Goal: Information Seeking & Learning: Learn about a topic

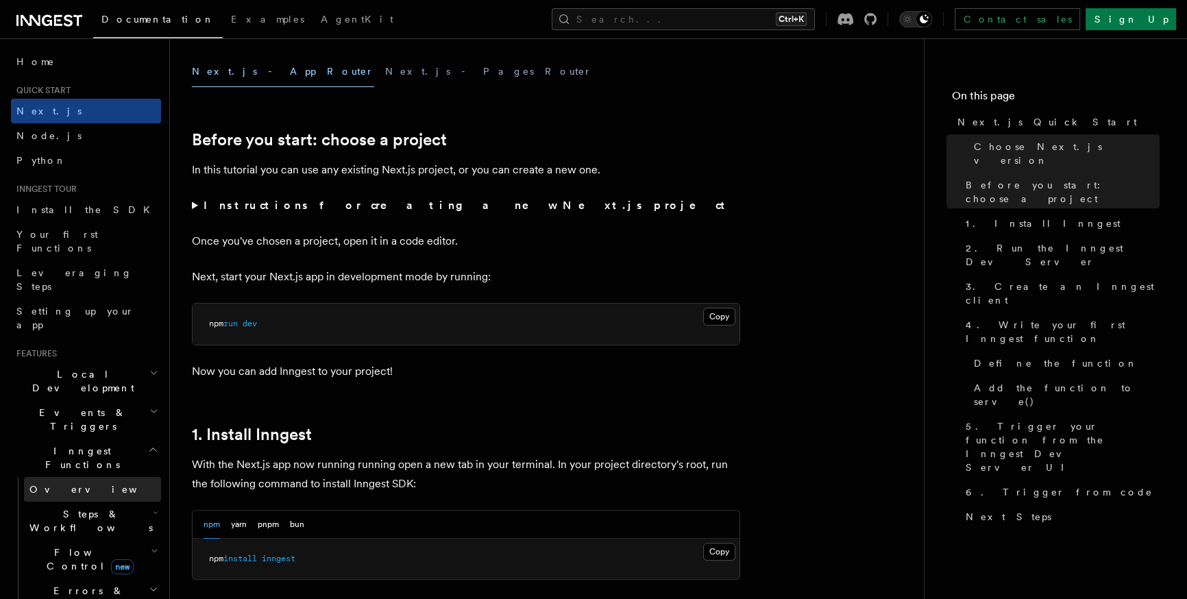
scroll to position [525, 0]
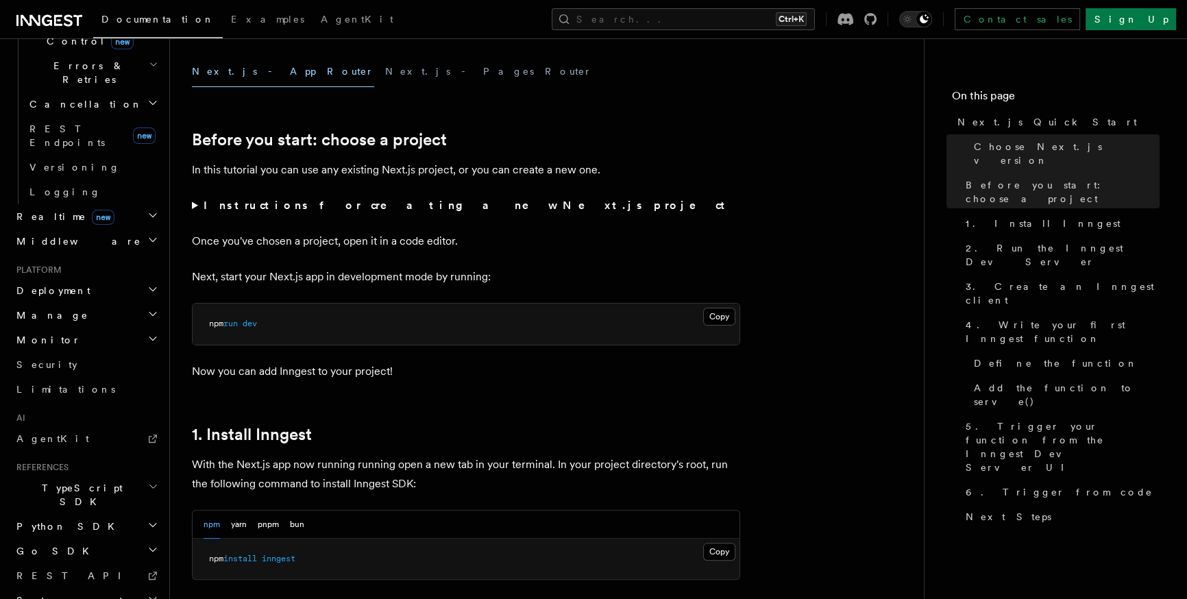
click at [112, 475] on h2 "TypeScript SDK" at bounding box center [86, 494] width 150 height 38
click at [124, 327] on h2 "Monitor" at bounding box center [86, 339] width 150 height 25
click at [121, 303] on h2 "Manage" at bounding box center [86, 315] width 150 height 25
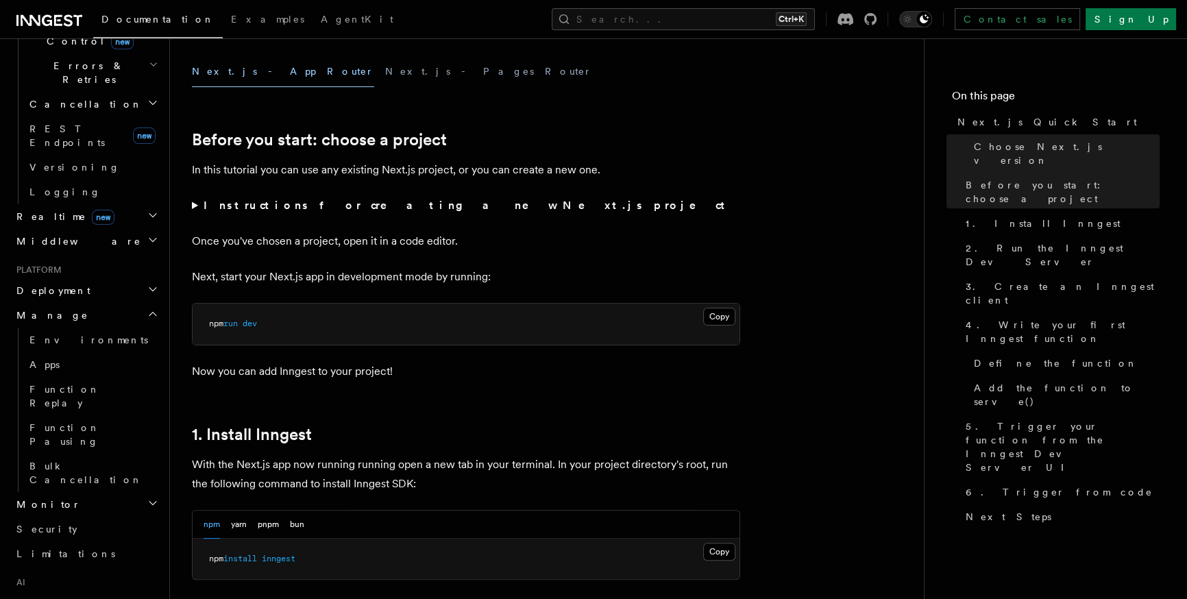
click at [121, 303] on h2 "Manage" at bounding box center [86, 315] width 150 height 25
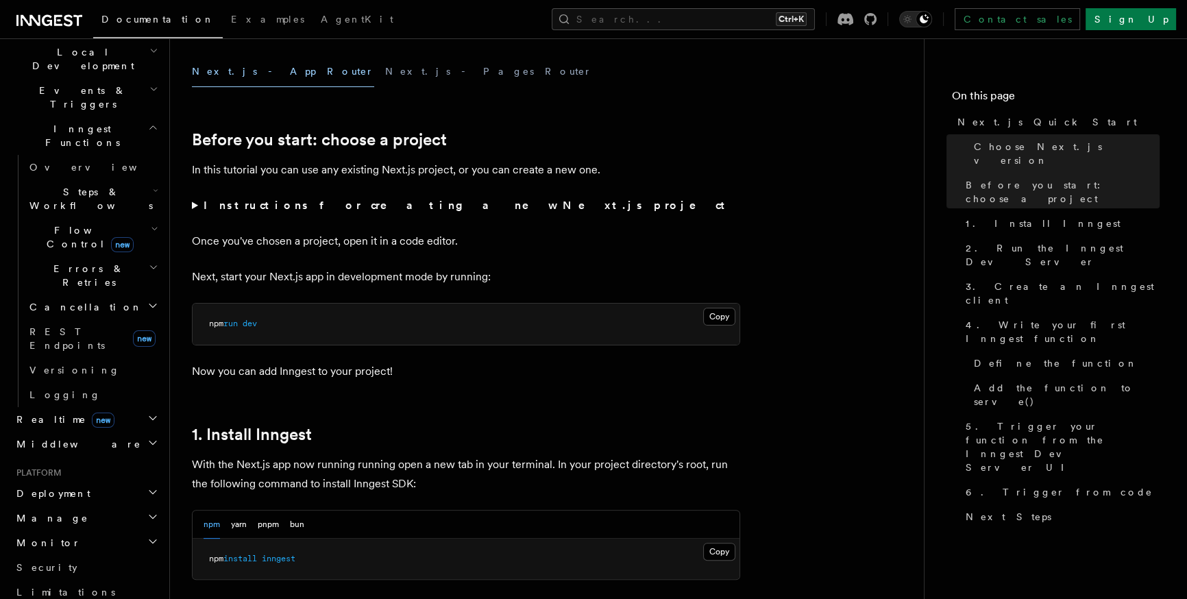
scroll to position [319, 0]
click at [147, 415] on icon "button" at bounding box center [152, 420] width 11 height 11
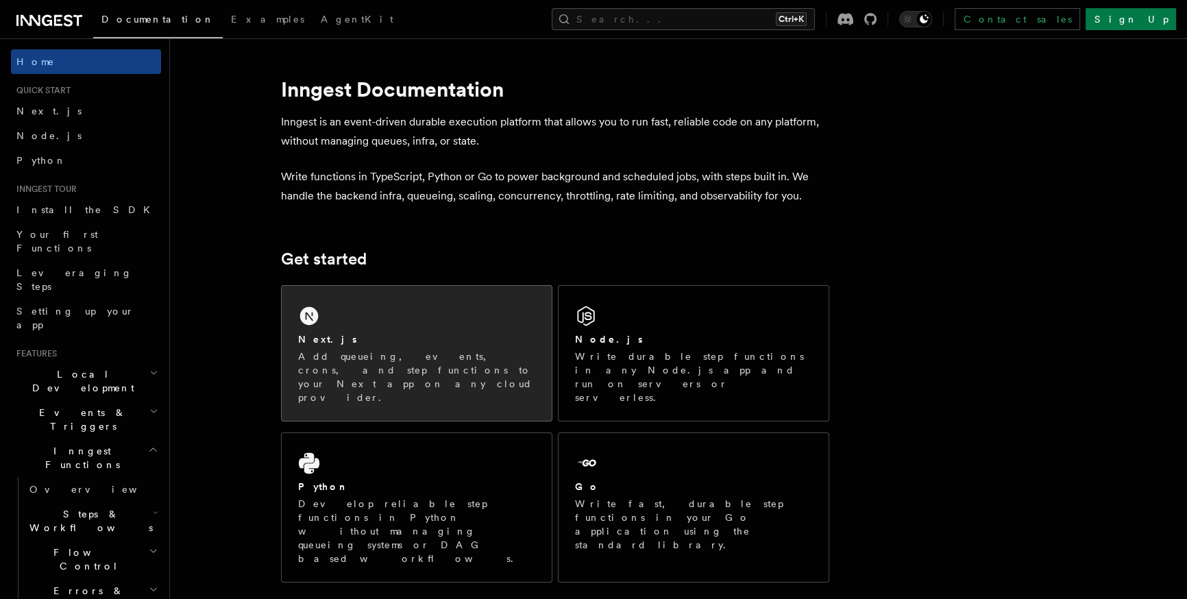
click at [526, 325] on div "Next.js Add queueing, events, crons, and step functions to your Next app on any…" at bounding box center [417, 353] width 270 height 135
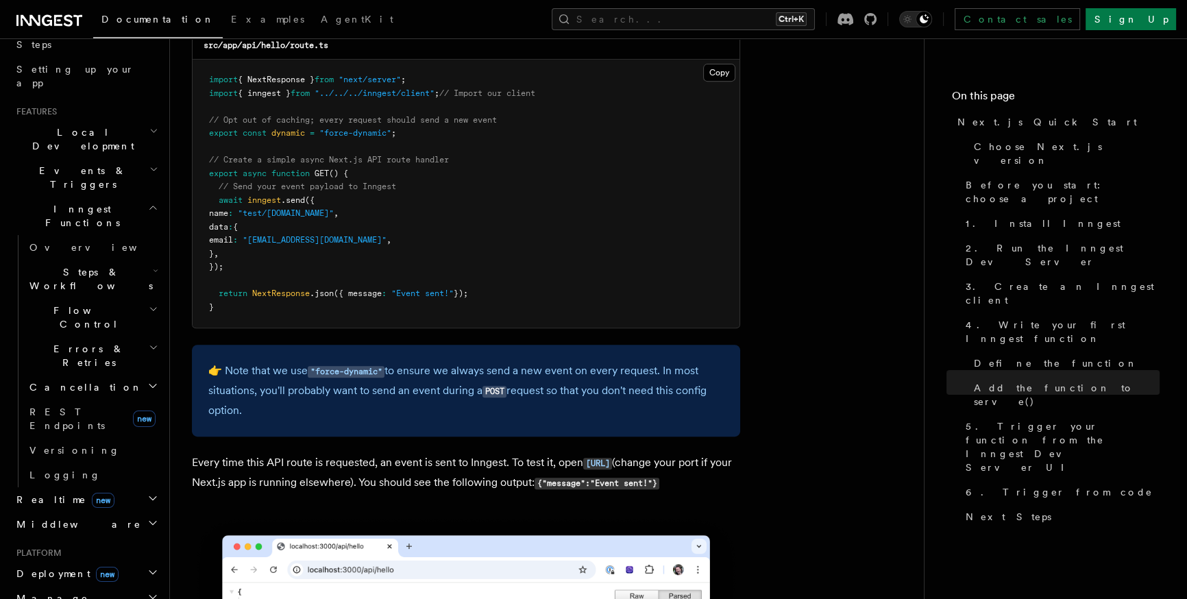
scroll to position [243, 0]
click at [149, 340] on icon "button" at bounding box center [154, 345] width 10 height 11
click at [75, 380] on span "Overview" at bounding box center [112, 385] width 141 height 11
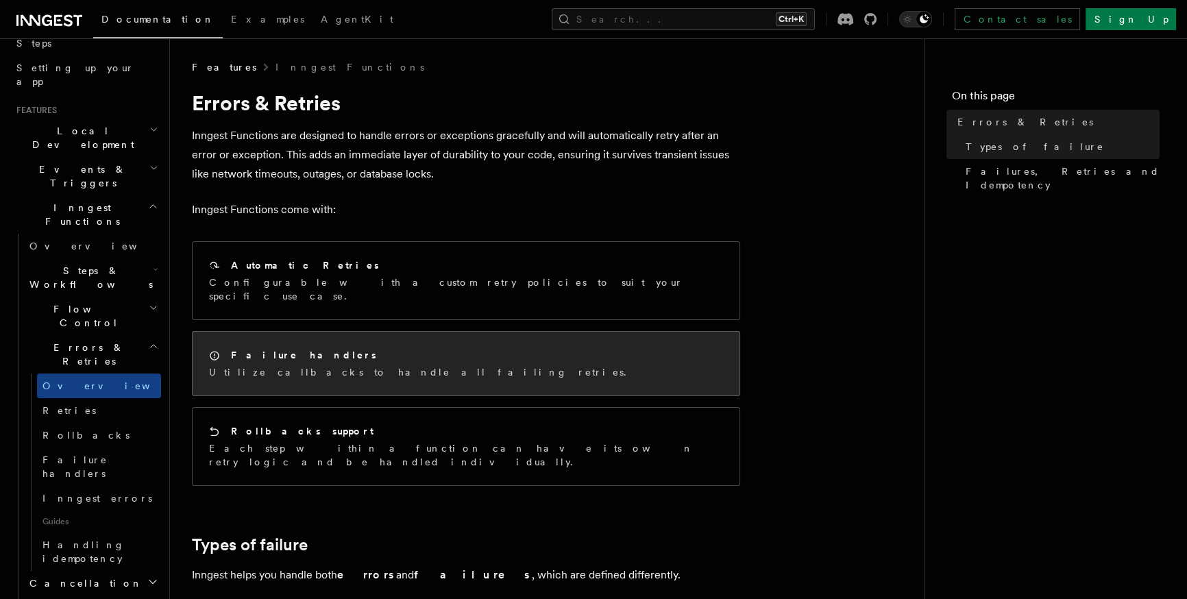
click at [270, 332] on div "Failure handlers Utilize callbacks to handle all failing retries." at bounding box center [466, 364] width 547 height 64
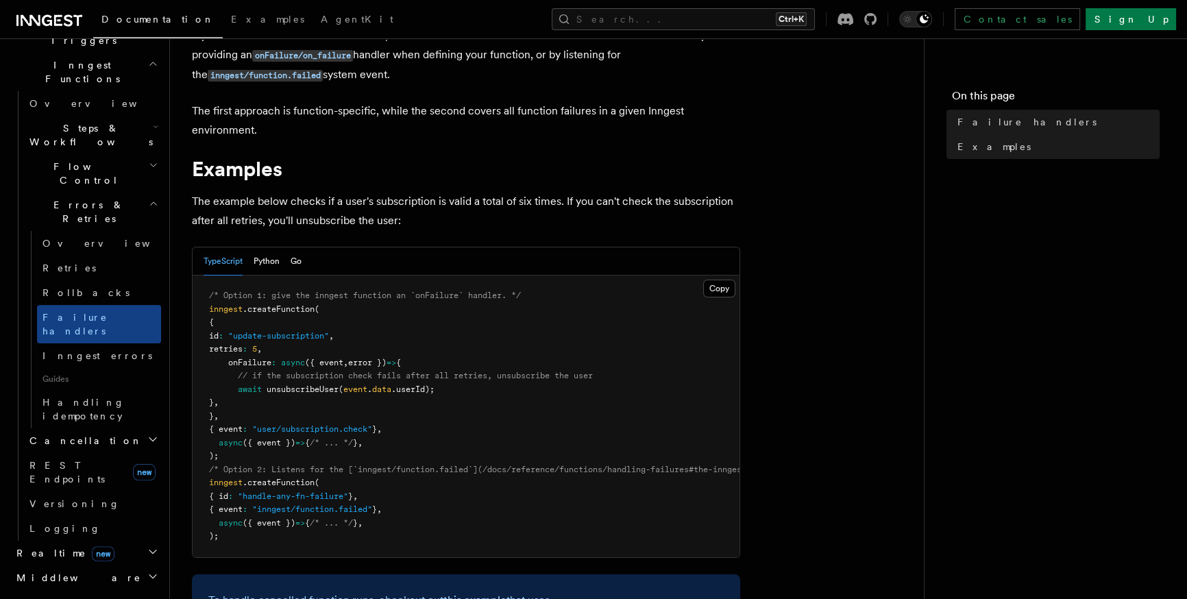
scroll to position [388, 0]
click at [105, 341] on link "Inngest errors" at bounding box center [99, 353] width 124 height 25
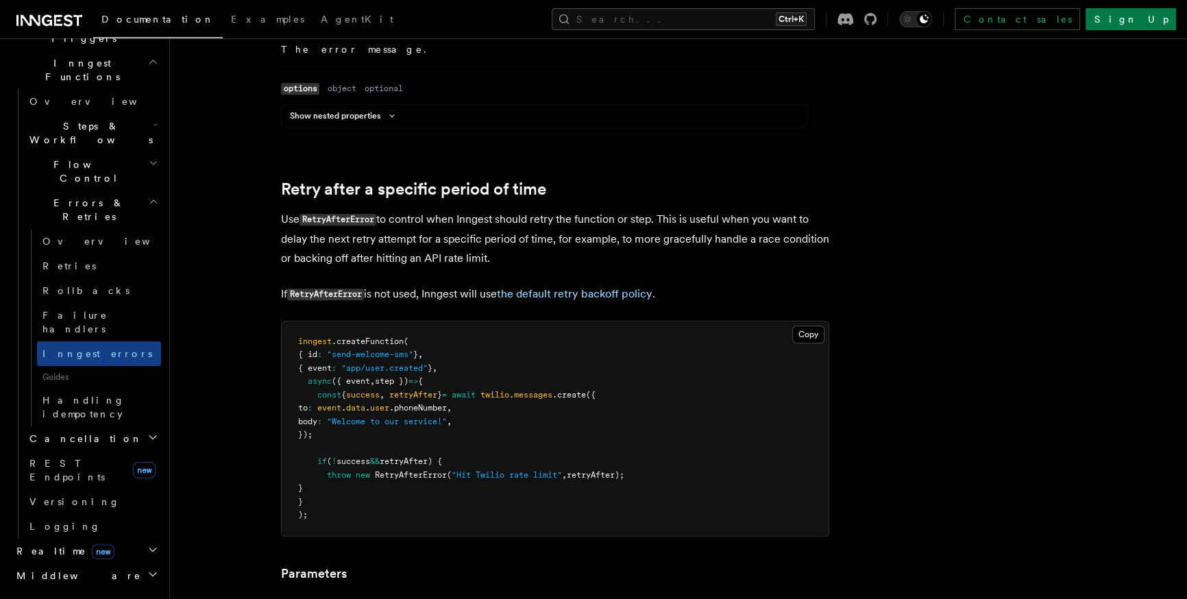
scroll to position [1215, 0]
